Goal: Find specific page/section: Find specific page/section

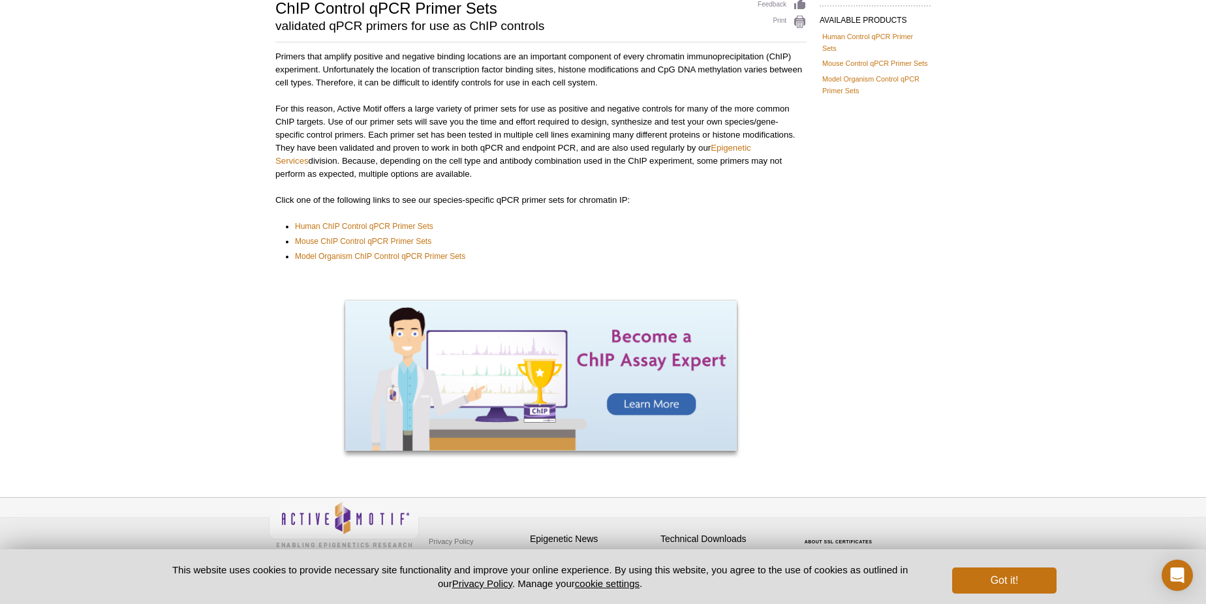
scroll to position [111, 0]
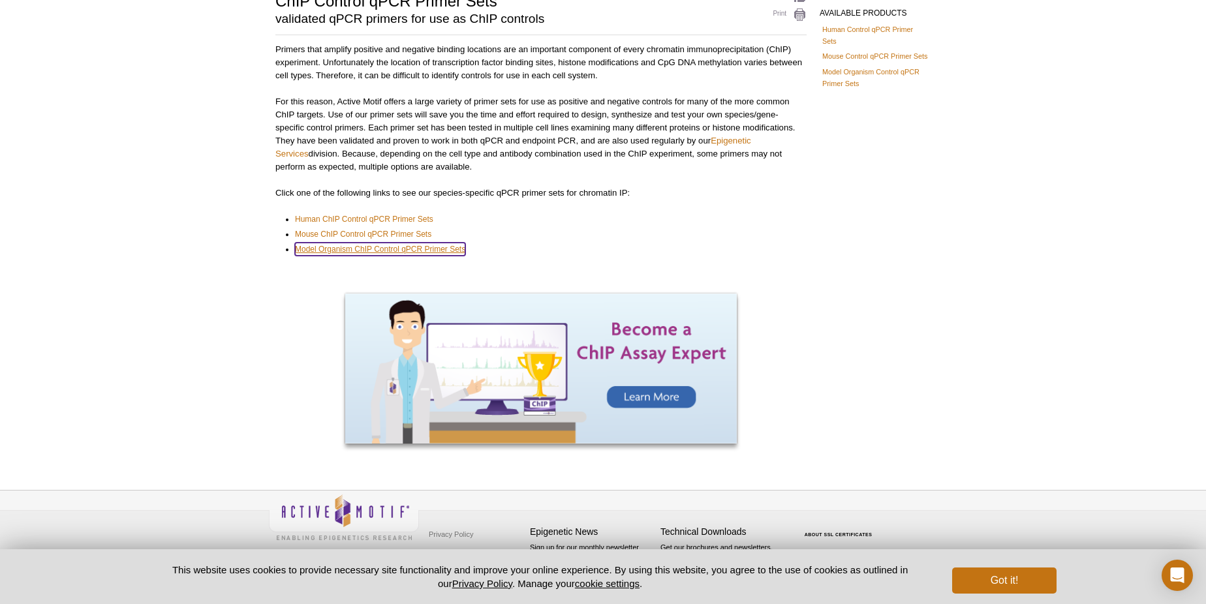
click at [353, 248] on link "Model Organism ChIP Control qPCR Primer Sets" at bounding box center [380, 249] width 170 height 13
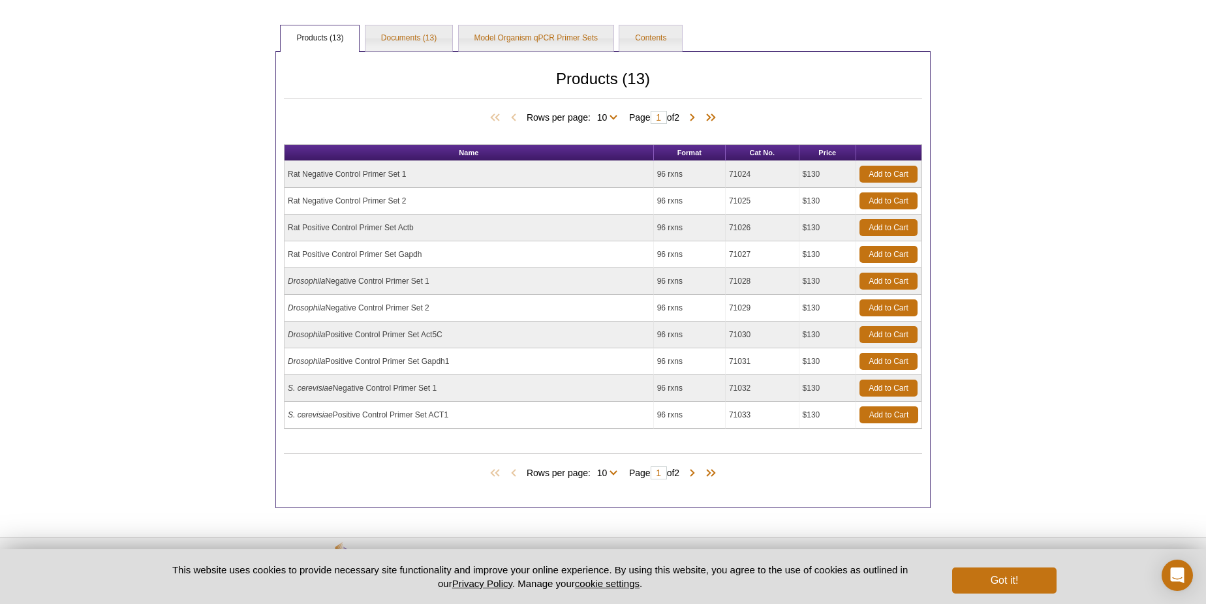
scroll to position [227, 0]
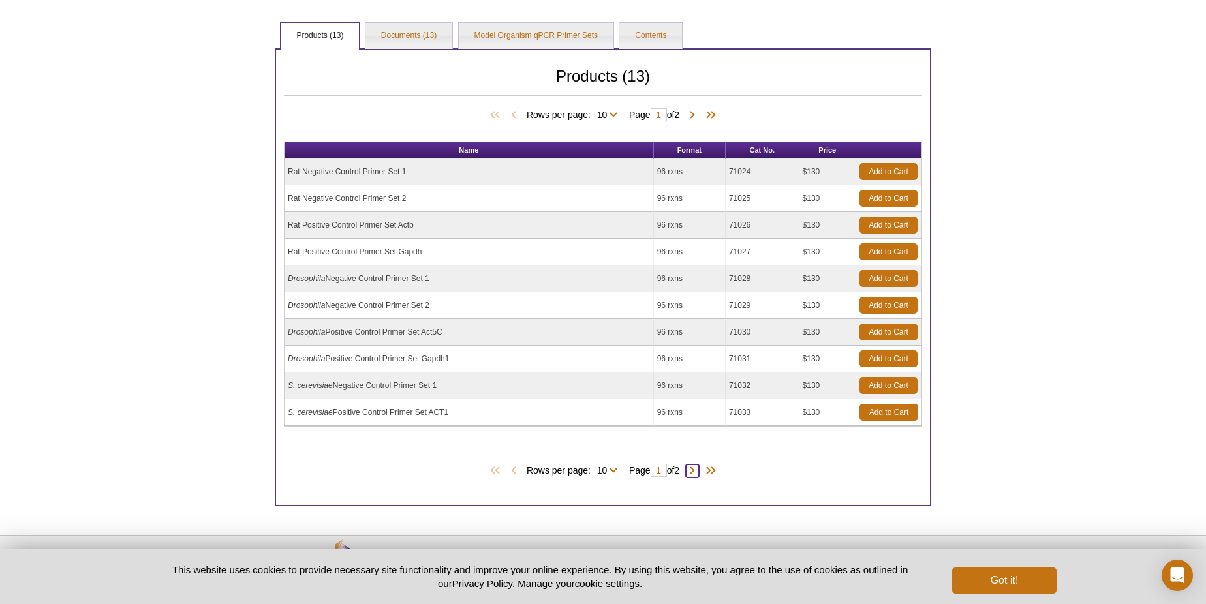
click at [693, 468] on span at bounding box center [692, 471] width 13 height 13
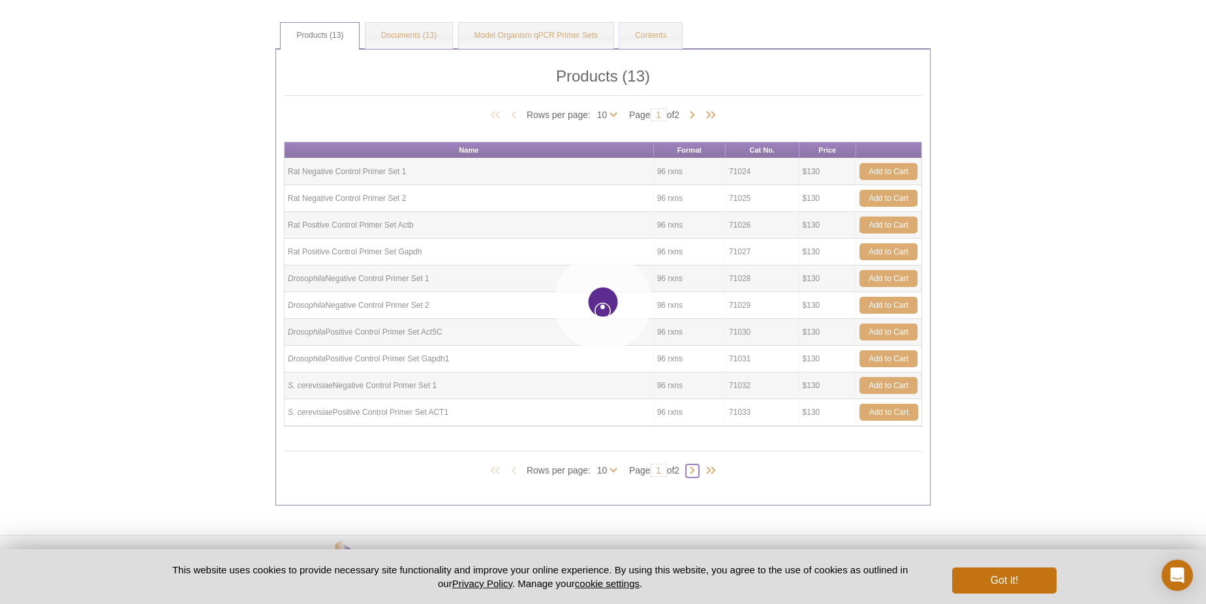
type input "2"
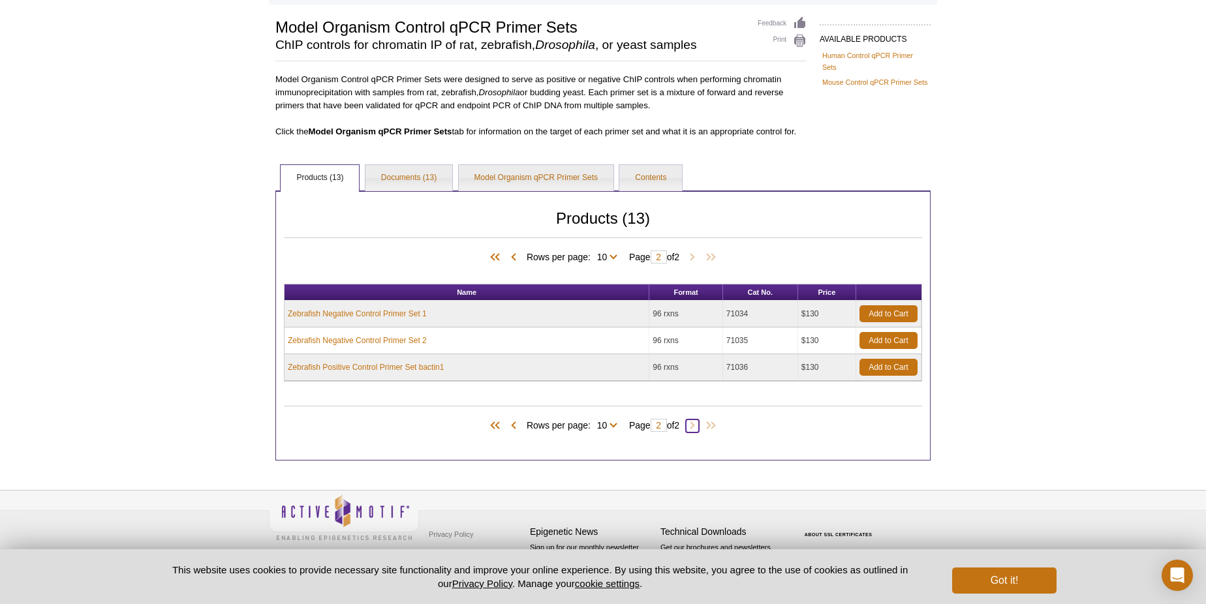
scroll to position [85, 0]
click at [526, 172] on link "Model Organism qPCR Primer Sets" at bounding box center [536, 178] width 155 height 26
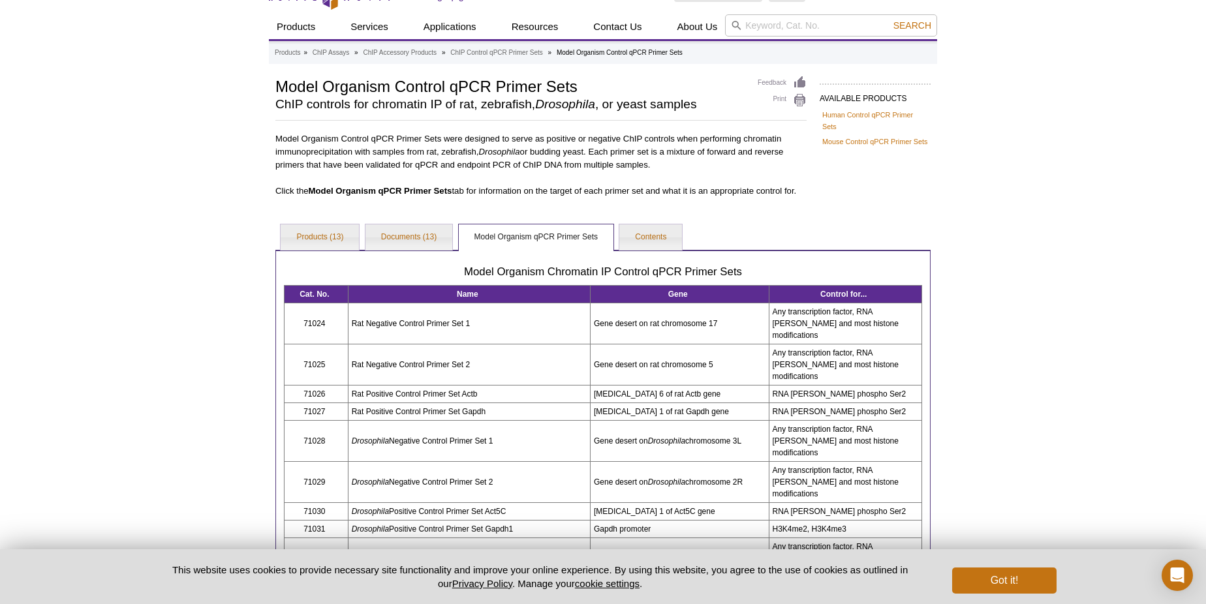
scroll to position [0, 0]
